Goal: Obtain resource: Download file/media

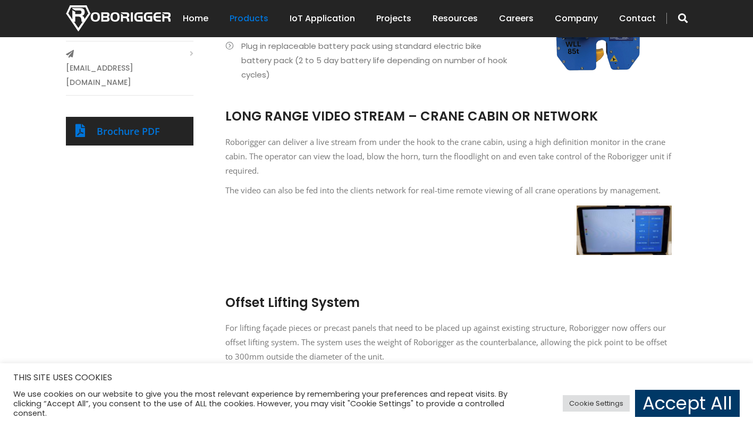
scroll to position [416, 0]
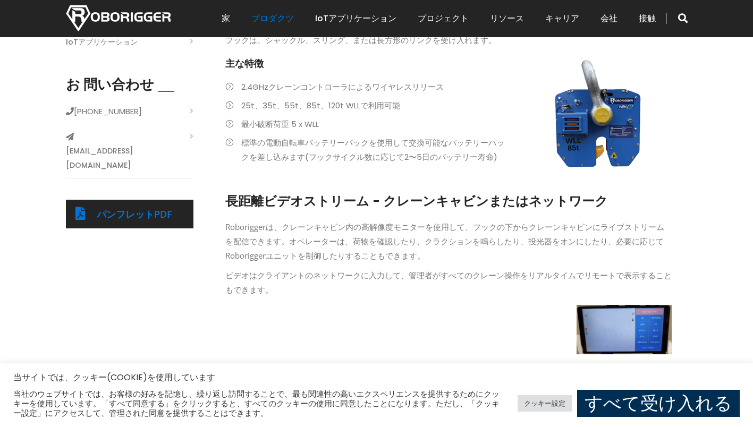
click at [673, 402] on link "すべて受け入れる" at bounding box center [658, 403] width 163 height 27
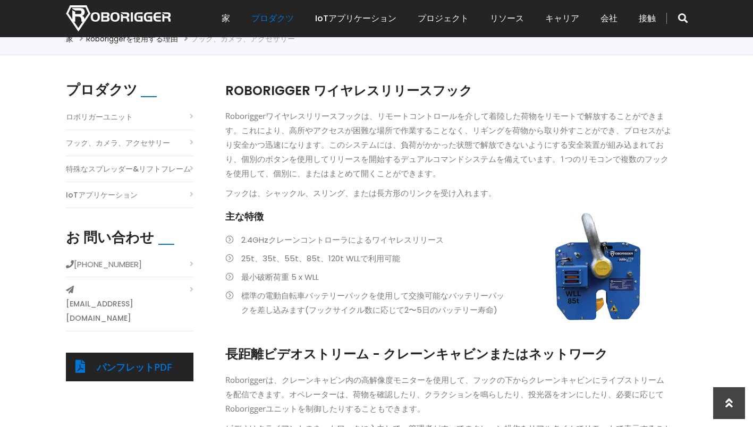
scroll to position [264, 0]
click at [102, 360] on link "パンフレットPDF" at bounding box center [134, 366] width 75 height 13
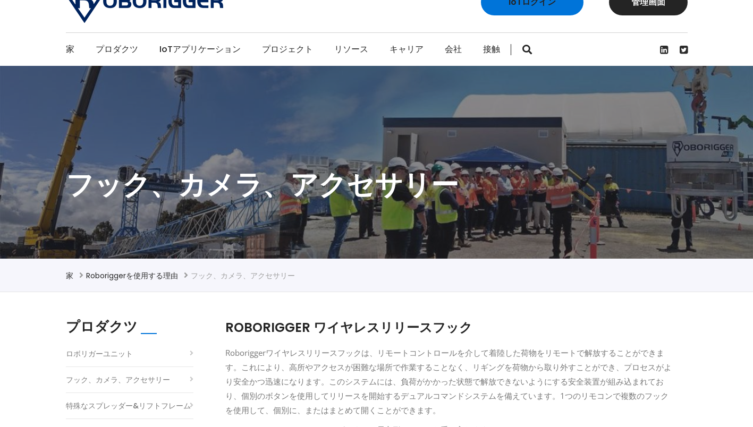
scroll to position [0, 0]
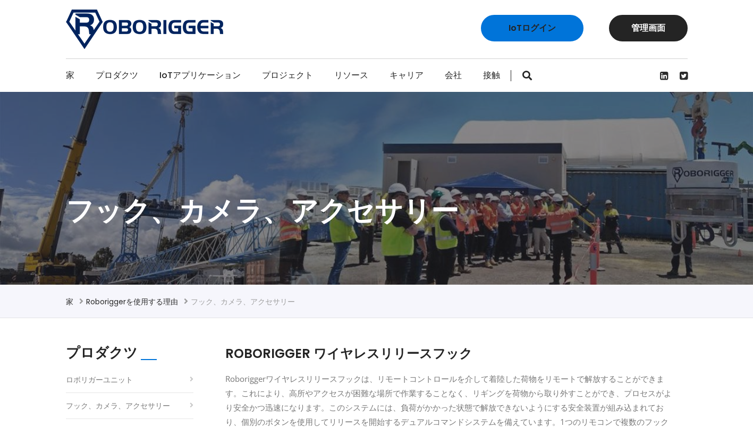
click at [222, 139] on section "フック、カメラ、アクセサリー" at bounding box center [376, 188] width 753 height 193
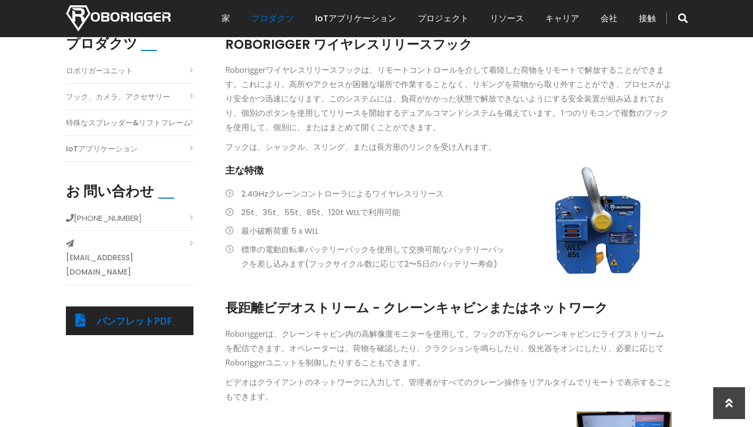
scroll to position [314, 0]
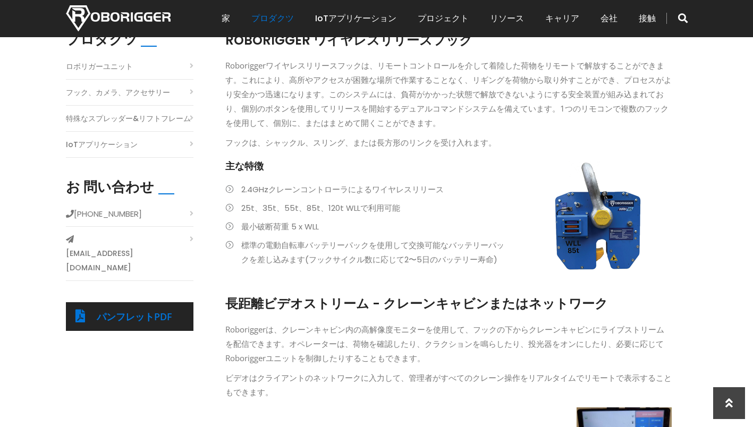
click at [139, 247] on link "[EMAIL_ADDRESS][DOMAIN_NAME]" at bounding box center [130, 261] width 128 height 29
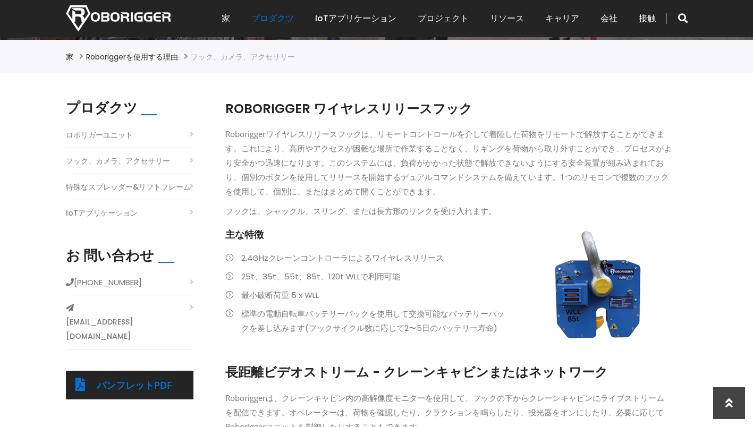
click at [555, 260] on li "2.4GHzクレーンコントローラによるワイヤレスリリース" at bounding box center [448, 258] width 447 height 14
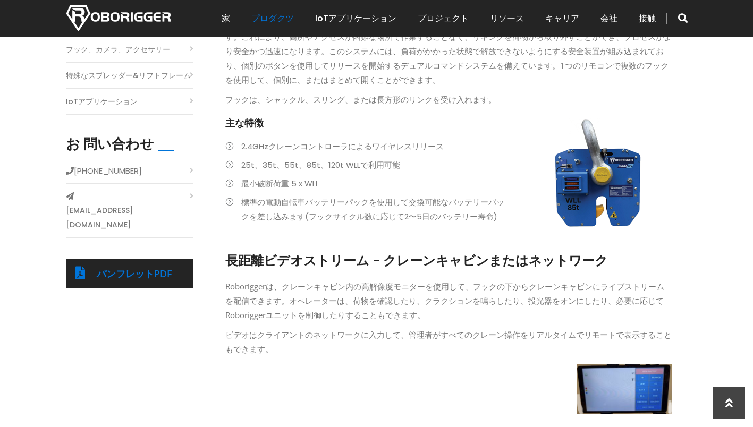
click at [445, 279] on div "長距離ビデオストリーム - クレーンキャビンまたはネットワーク Roboriggerは、クレーンキャビン内の高解像度モニターを使用して、フックの下からクレーン…" at bounding box center [448, 333] width 447 height 183
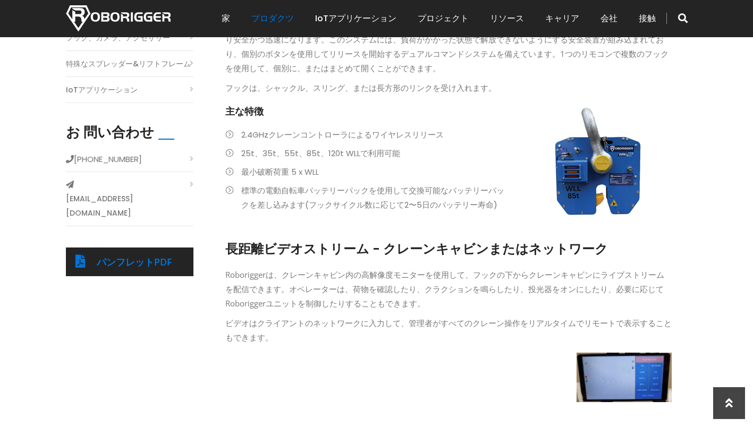
scroll to position [368, 0]
